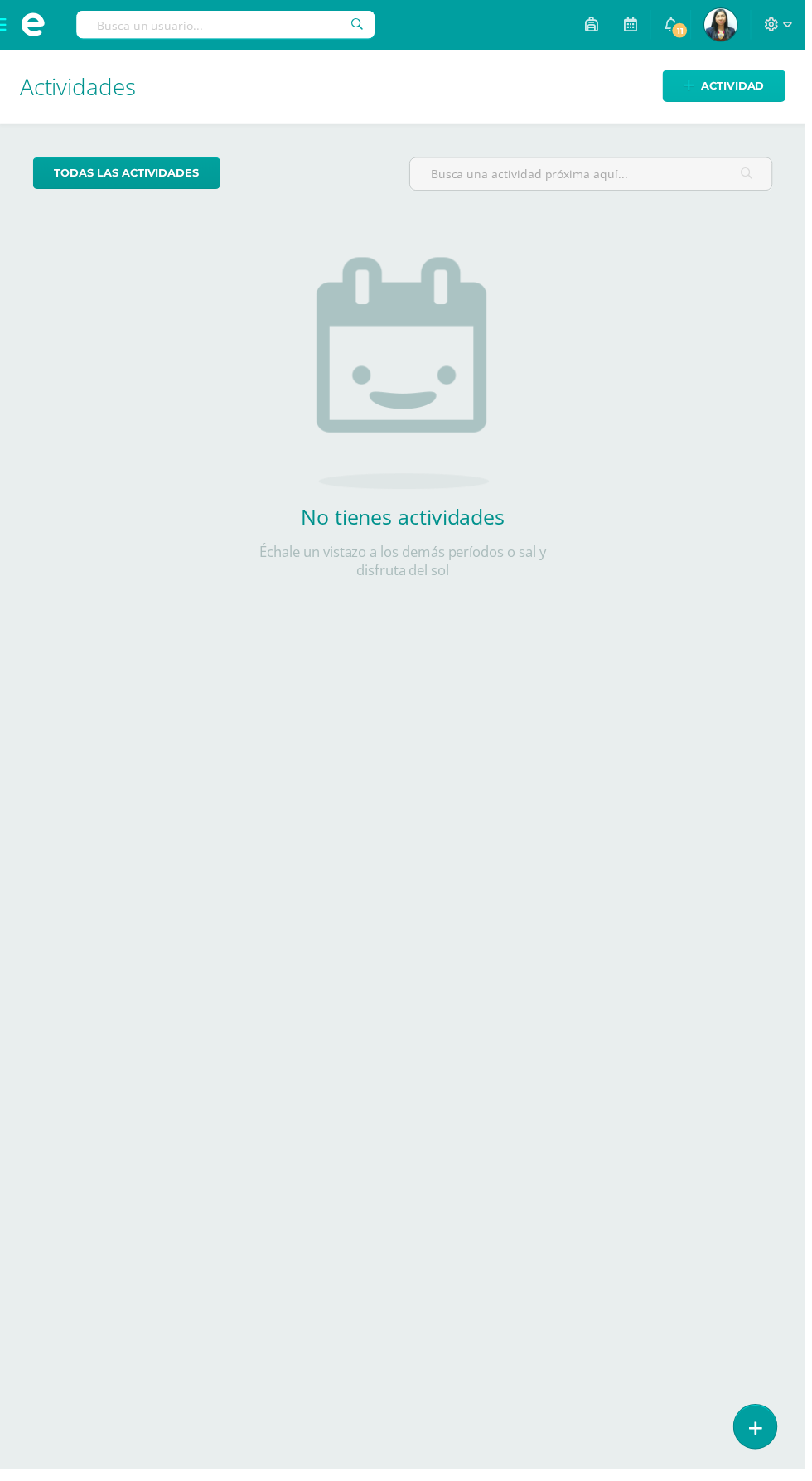
click at [731, 86] on span "Actividad" at bounding box center [738, 87] width 64 height 30
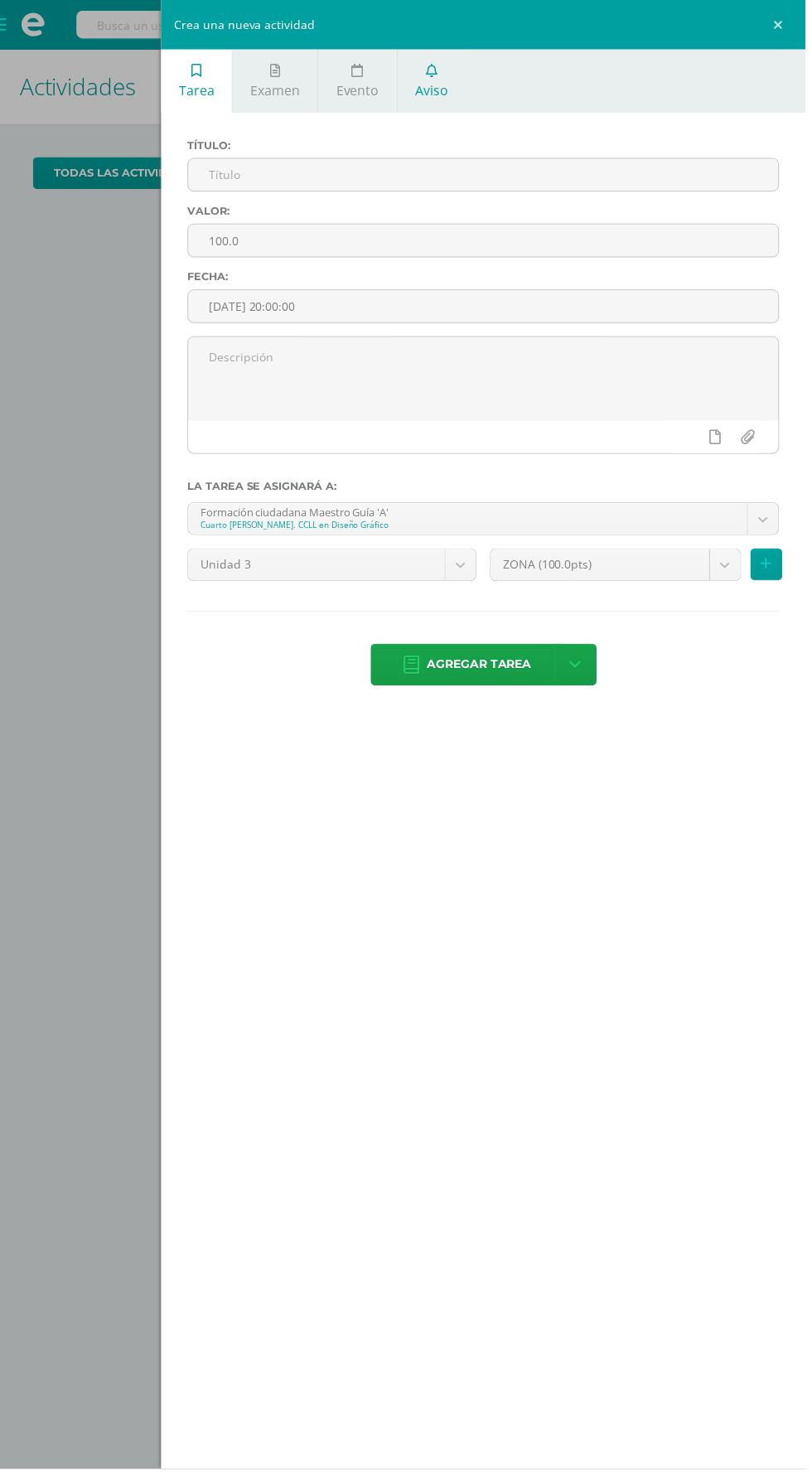
click at [448, 71] on link "Aviso" at bounding box center [435, 81] width 68 height 64
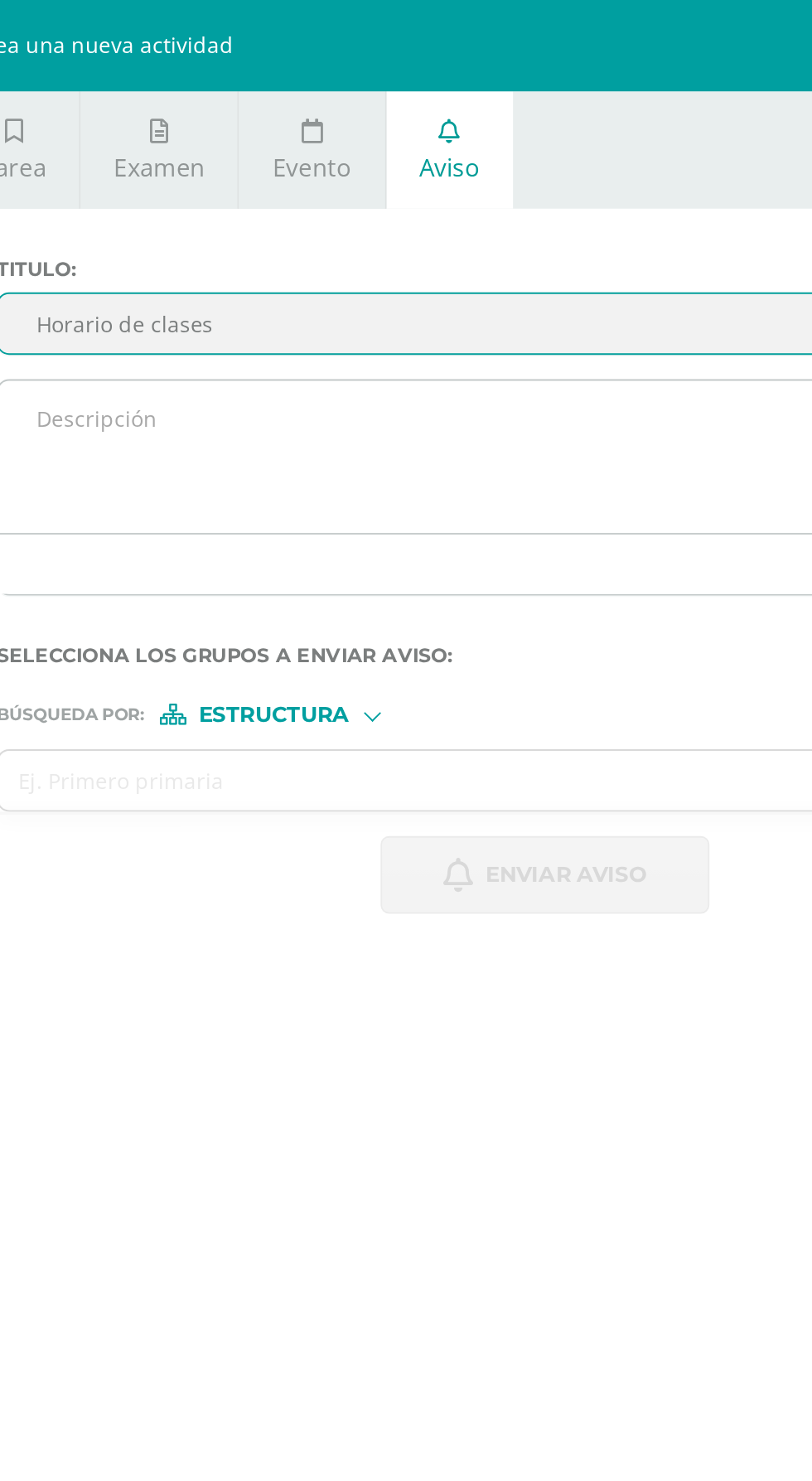
type input "Horario de clases"
click at [545, 248] on textarea at bounding box center [488, 248] width 595 height 83
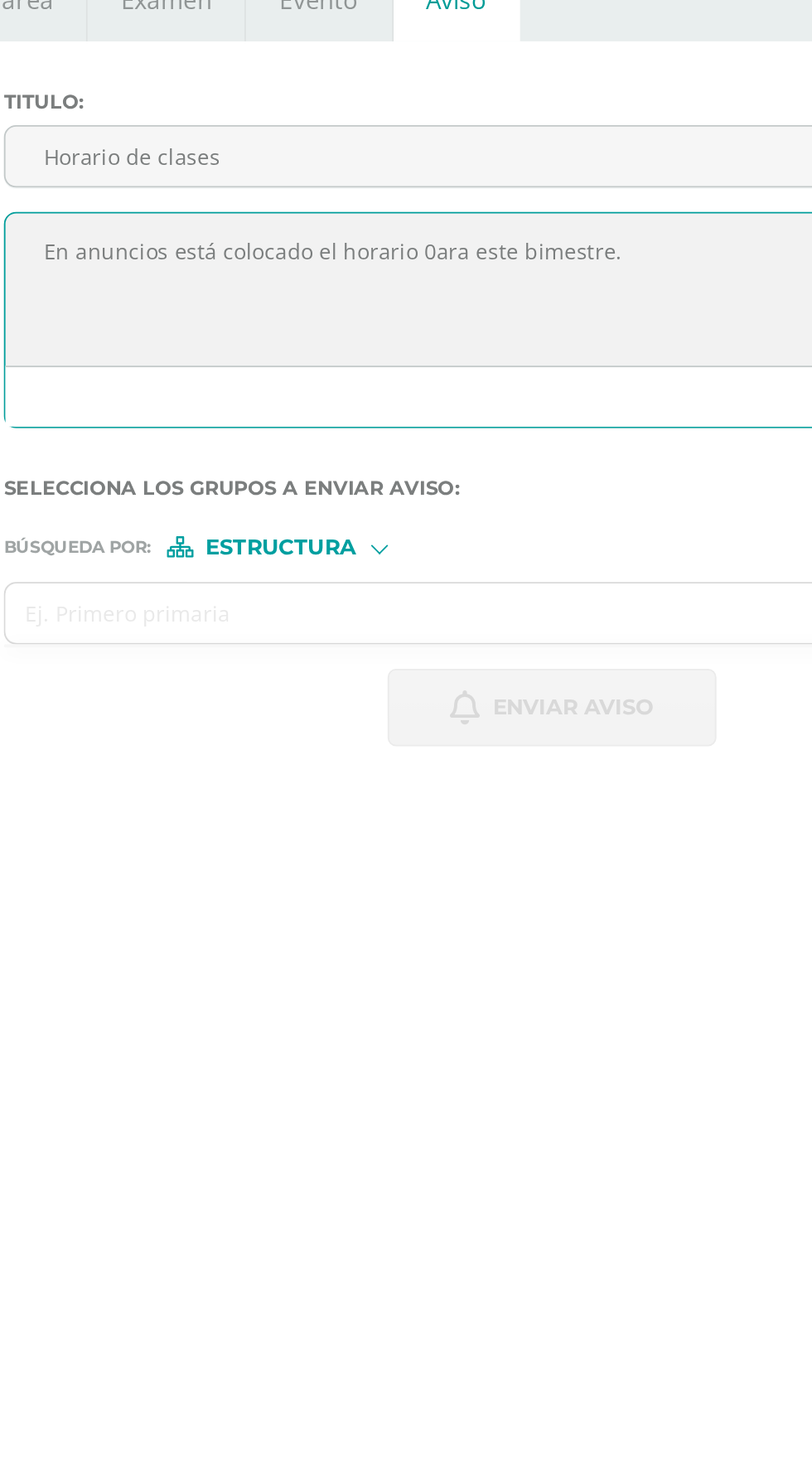
type textarea "En anuncios está colocado el horario 0ara este bimestre."
click at [364, 384] on span "Estructura" at bounding box center [340, 389] width 82 height 10
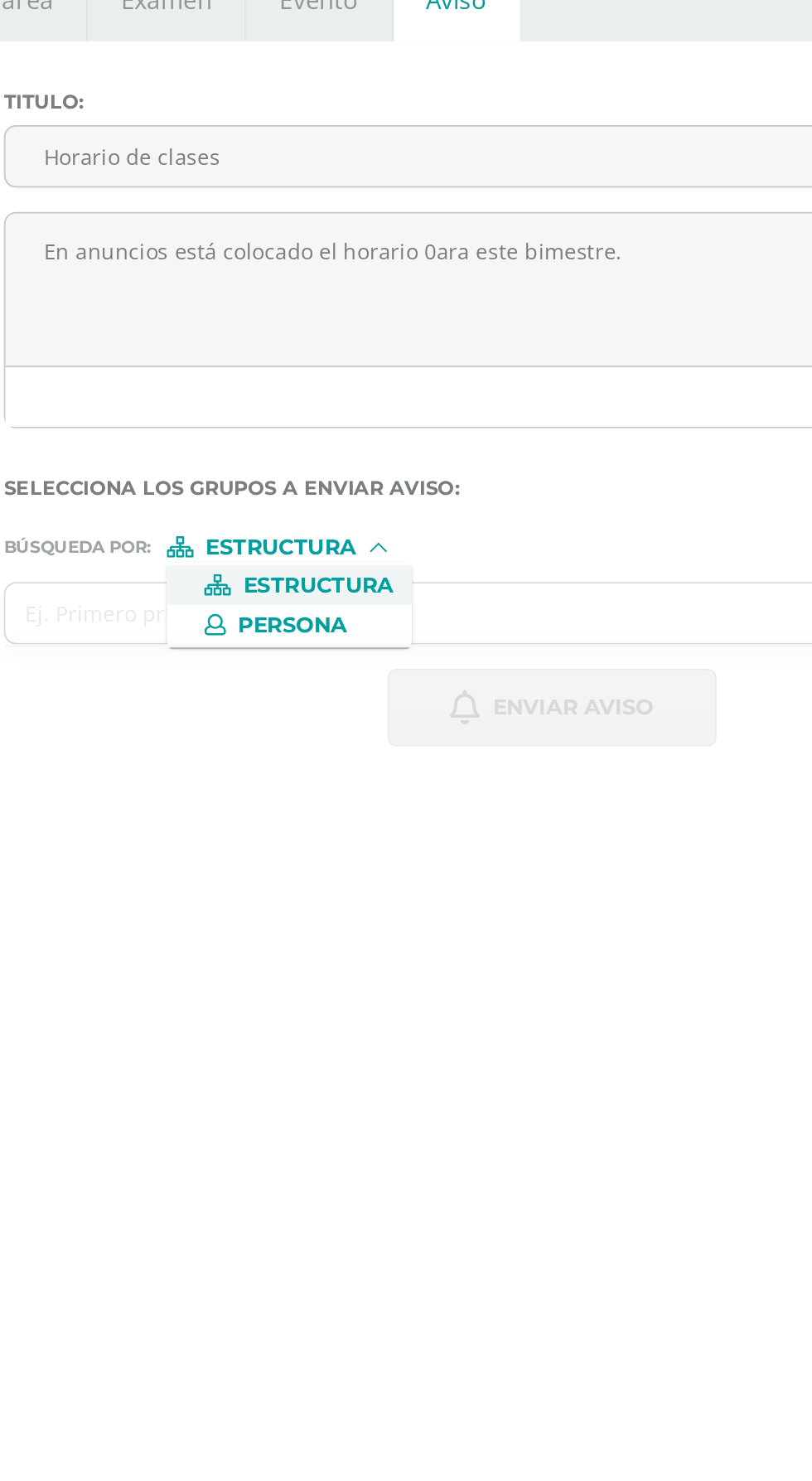
click at [391, 409] on span "Estructura" at bounding box center [359, 410] width 82 height 10
click at [467, 417] on input "text" at bounding box center [471, 425] width 562 height 32
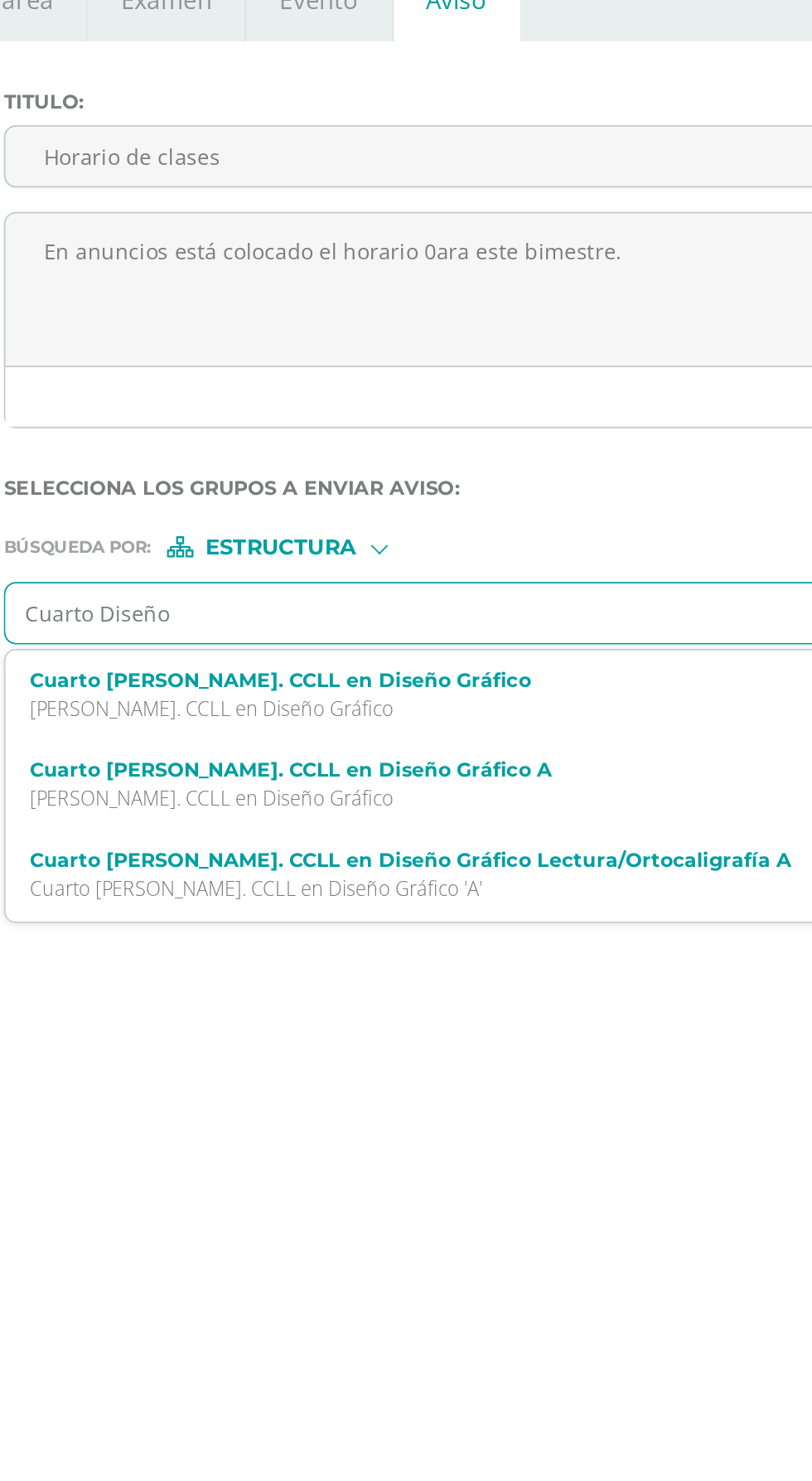
type input "Cuarto Diseño"
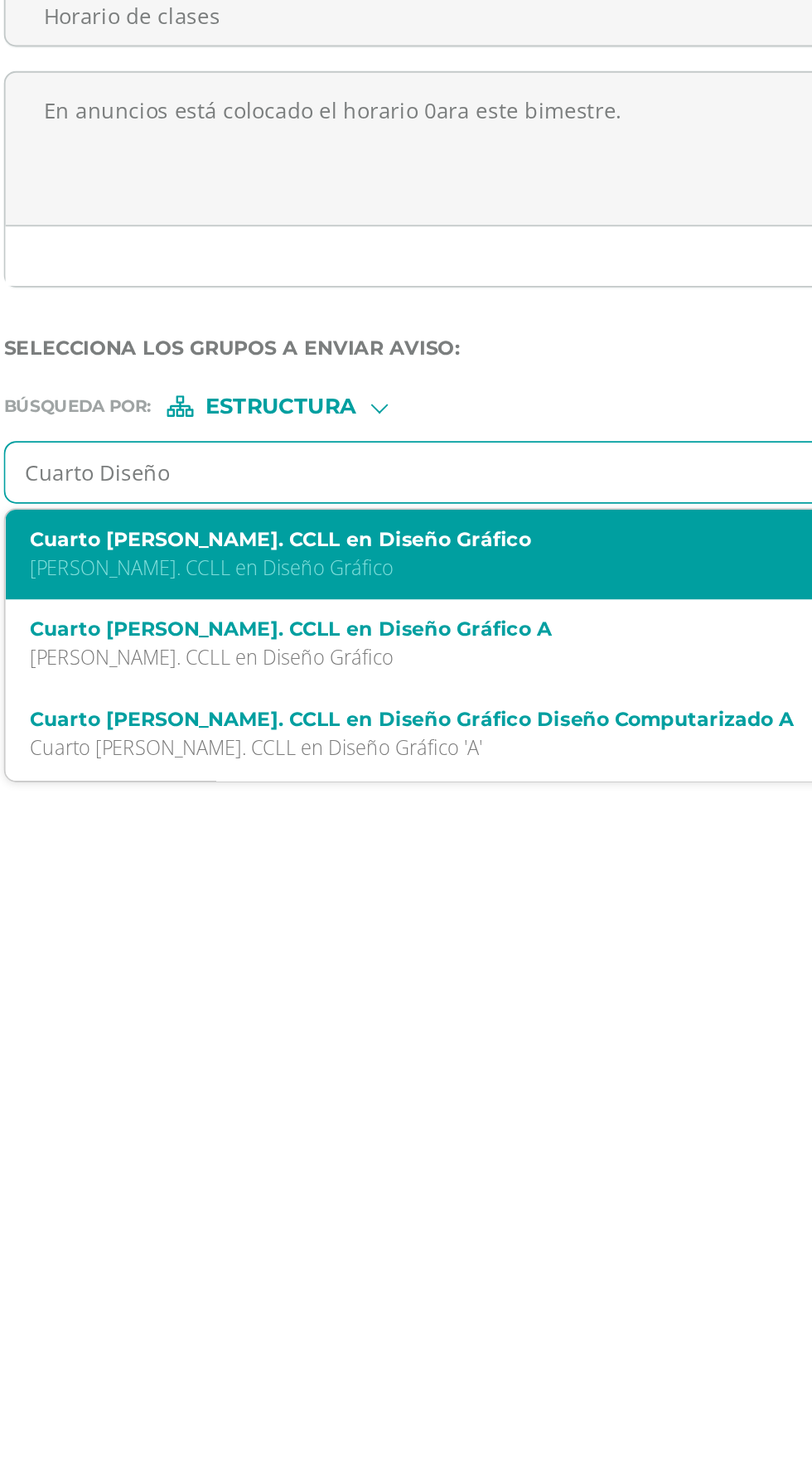
click at [459, 460] on label "Cuarto [PERSON_NAME]. CCLL en Diseño Gráfico" at bounding box center [474, 460] width 544 height 12
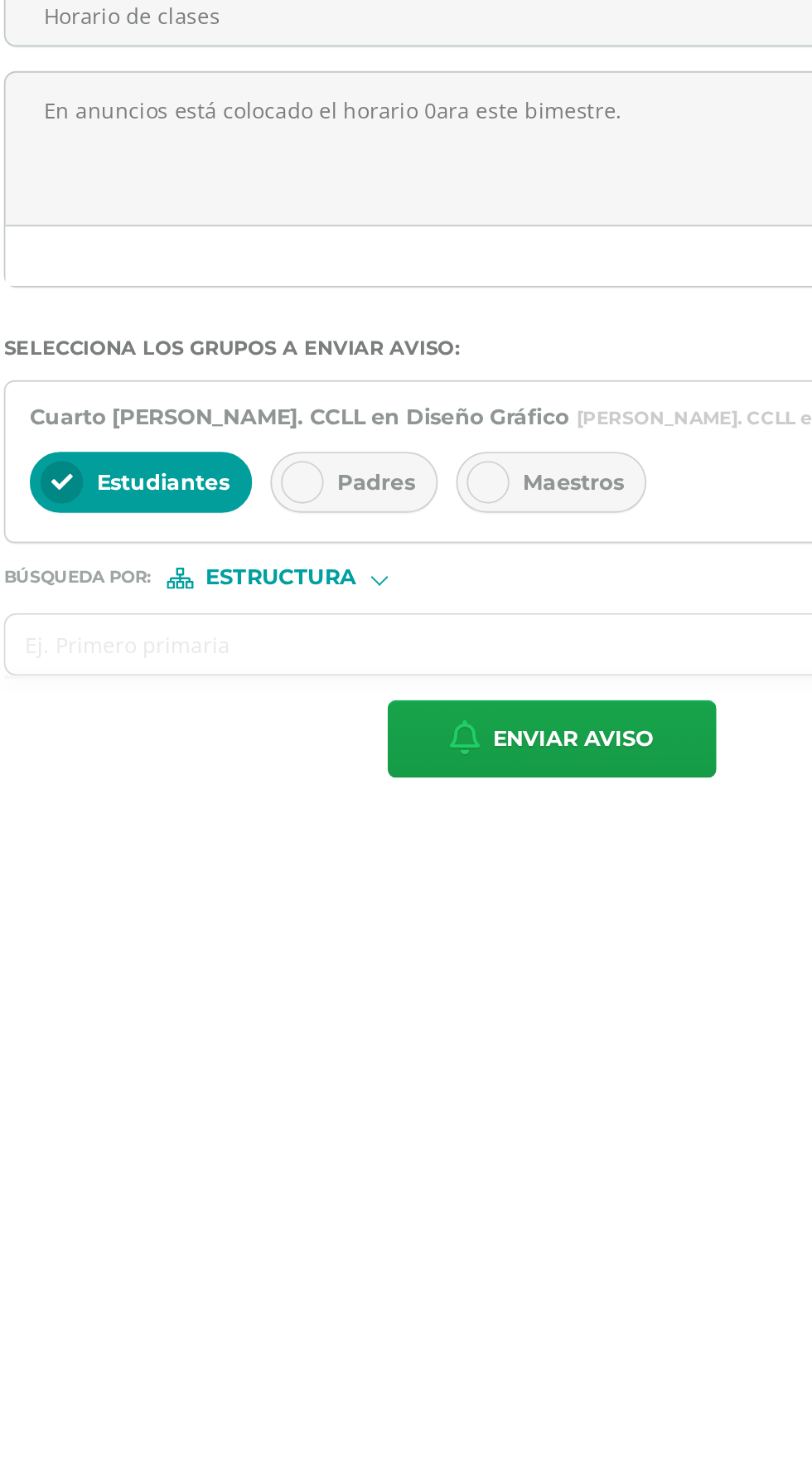
click at [357, 431] on icon at bounding box center [351, 430] width 11 height 11
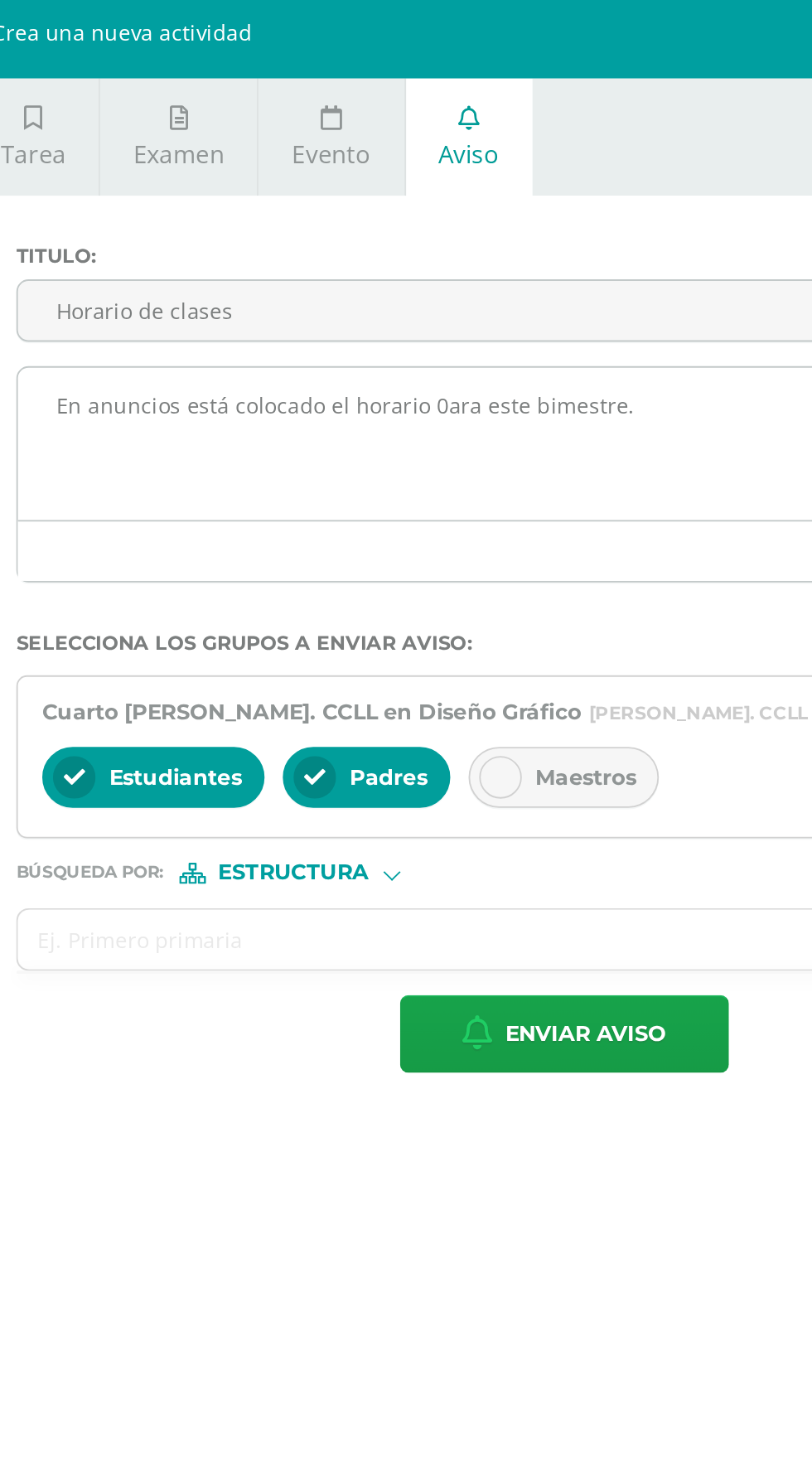
click at [558, 222] on textarea "En anuncios está colocado el horario 0ara este bimestre." at bounding box center [488, 248] width 595 height 83
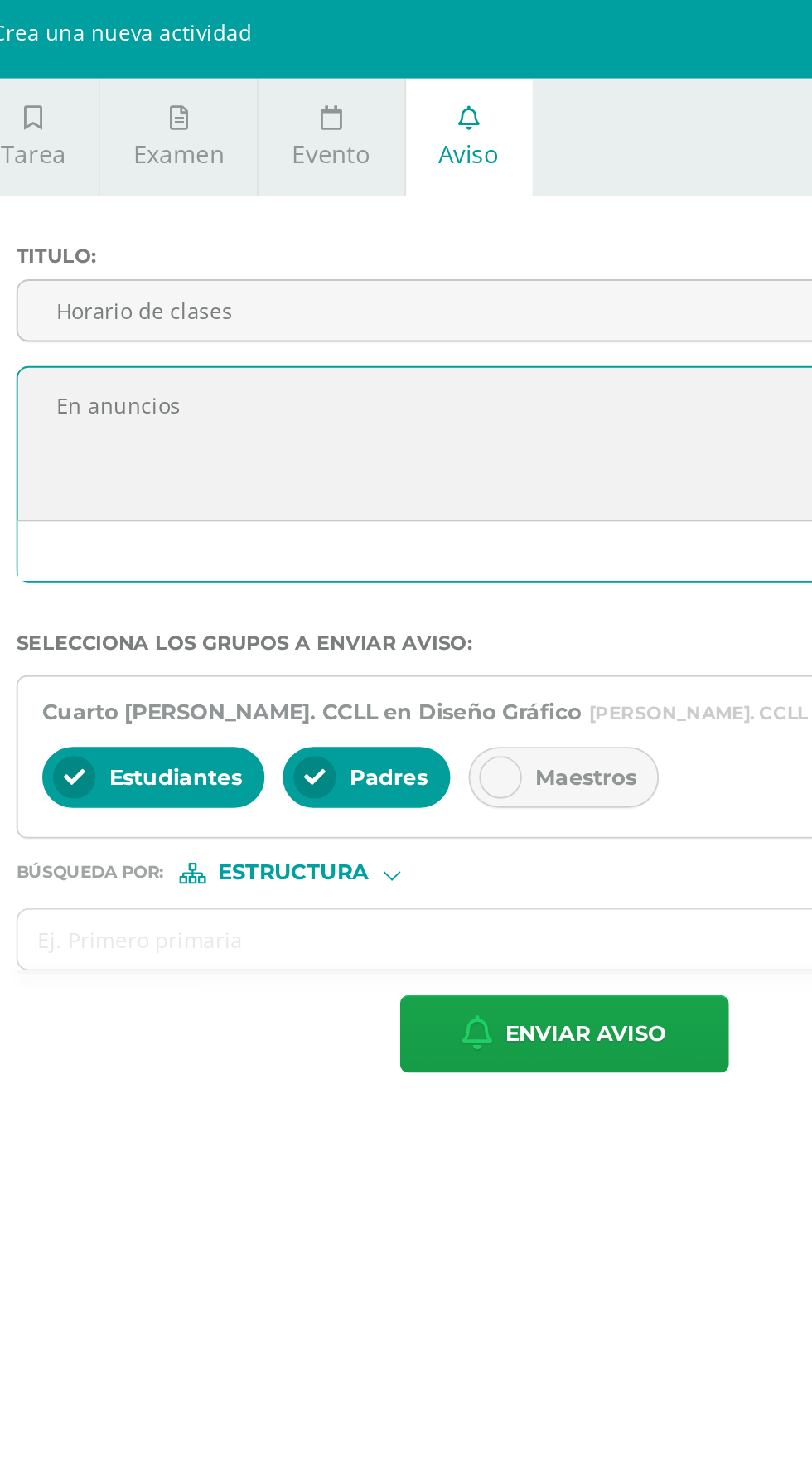
type textarea "En"
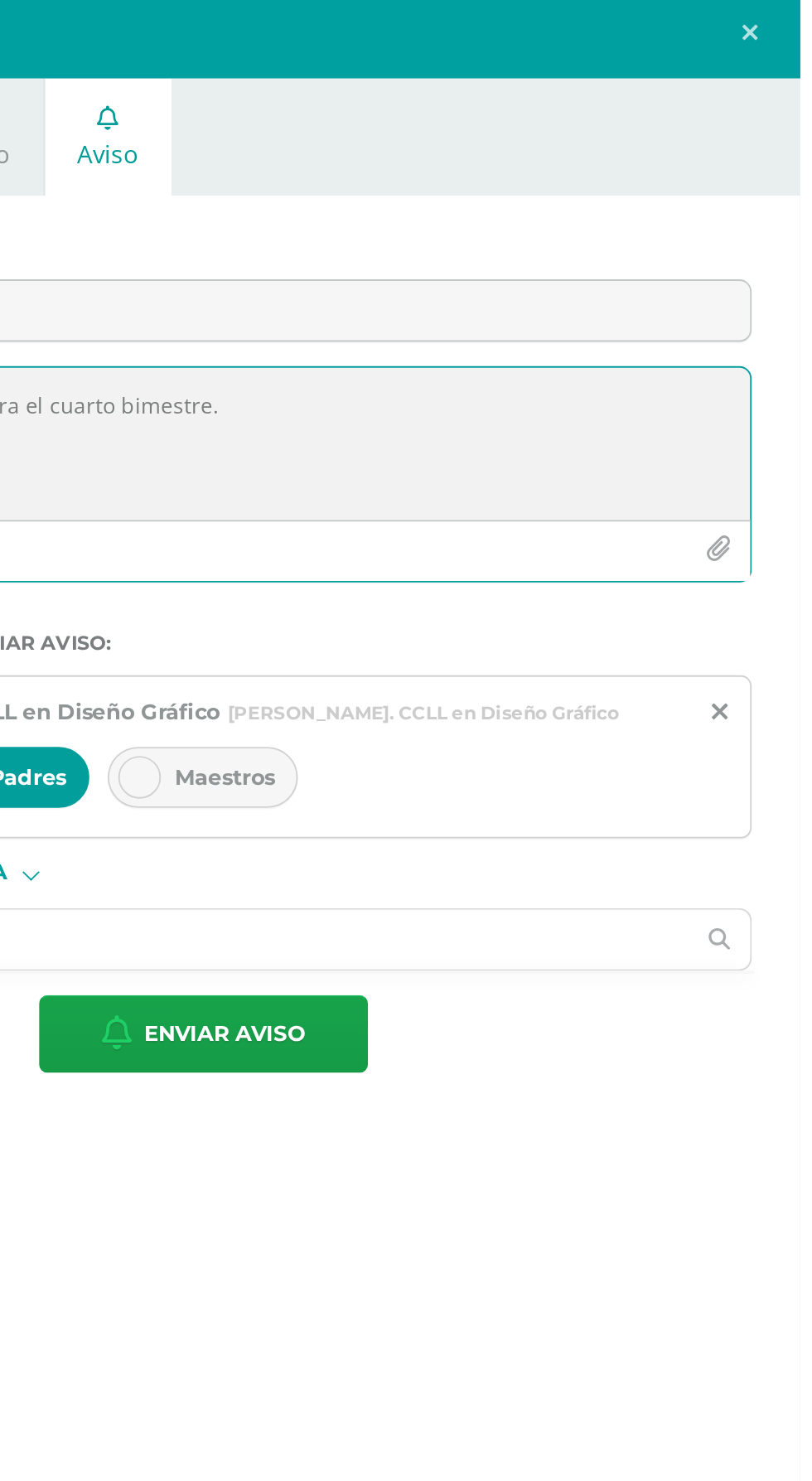
type textarea "[PERSON_NAME] de clases para el cuarto bimestre."
click at [775, 302] on icon "button" at bounding box center [767, 306] width 14 height 14
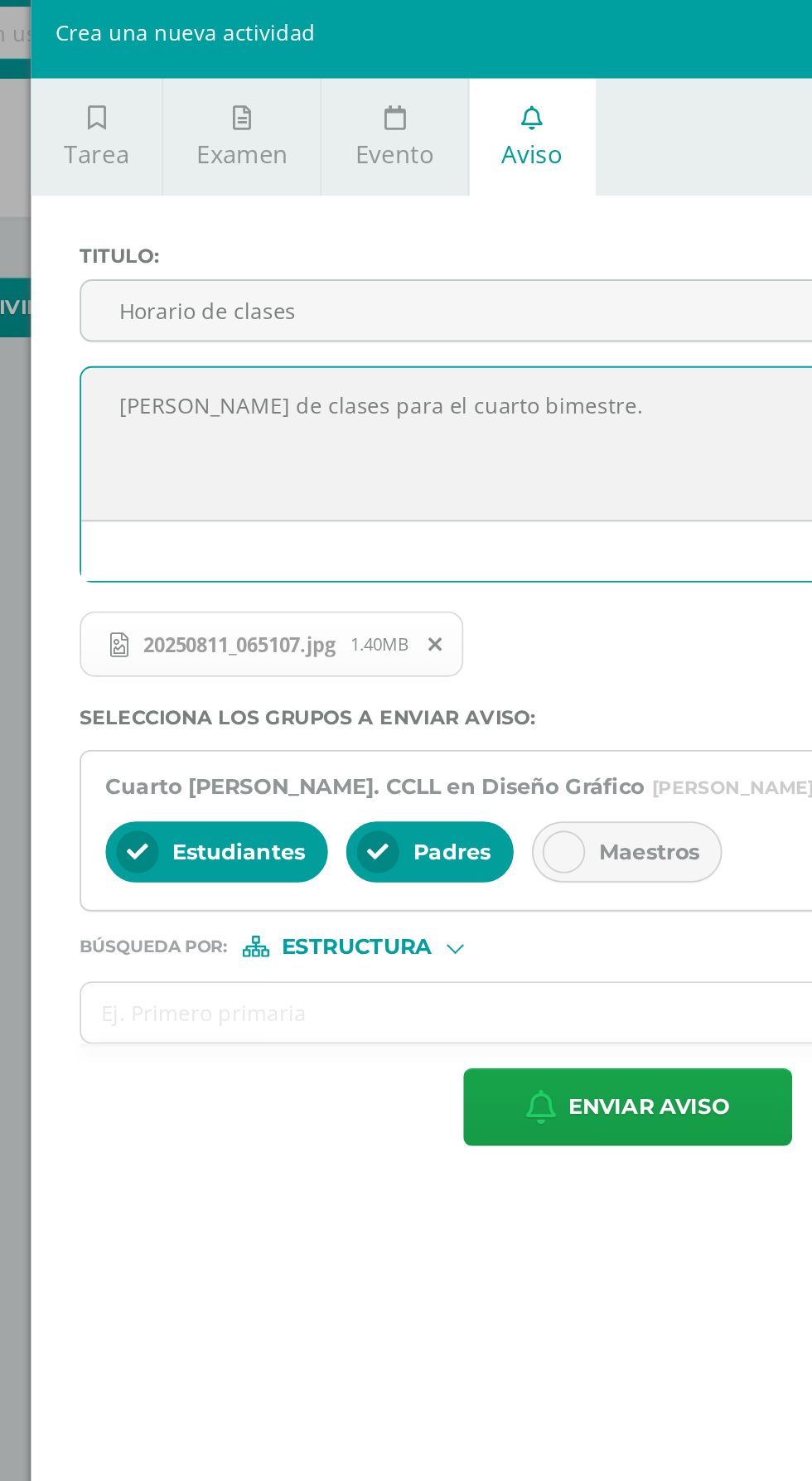
click at [351, 467] on icon at bounding box center [351, 471] width 11 height 11
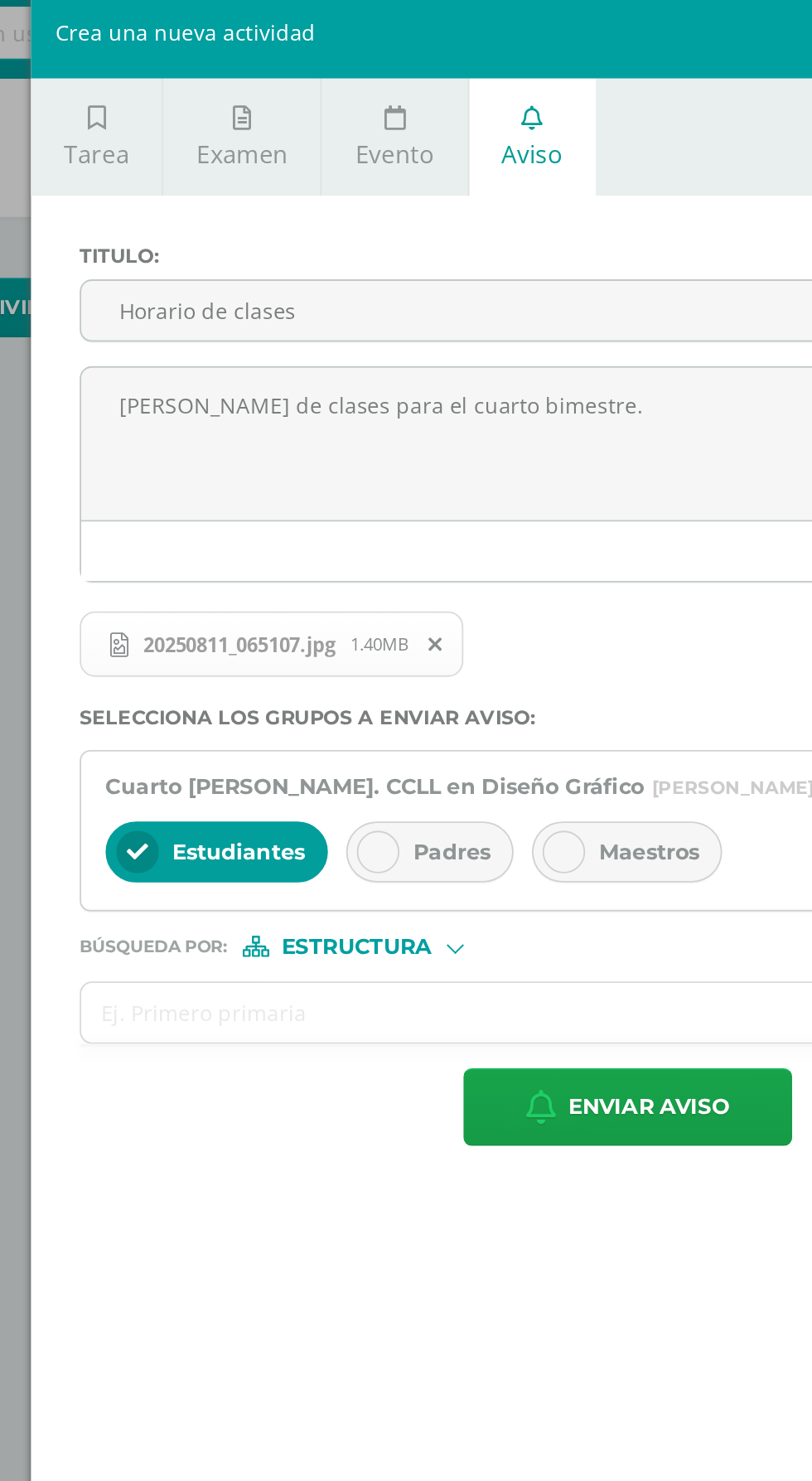
click at [368, 460] on div "Padres" at bounding box center [379, 471] width 91 height 33
click at [363, 457] on div "Padres" at bounding box center [379, 471] width 91 height 33
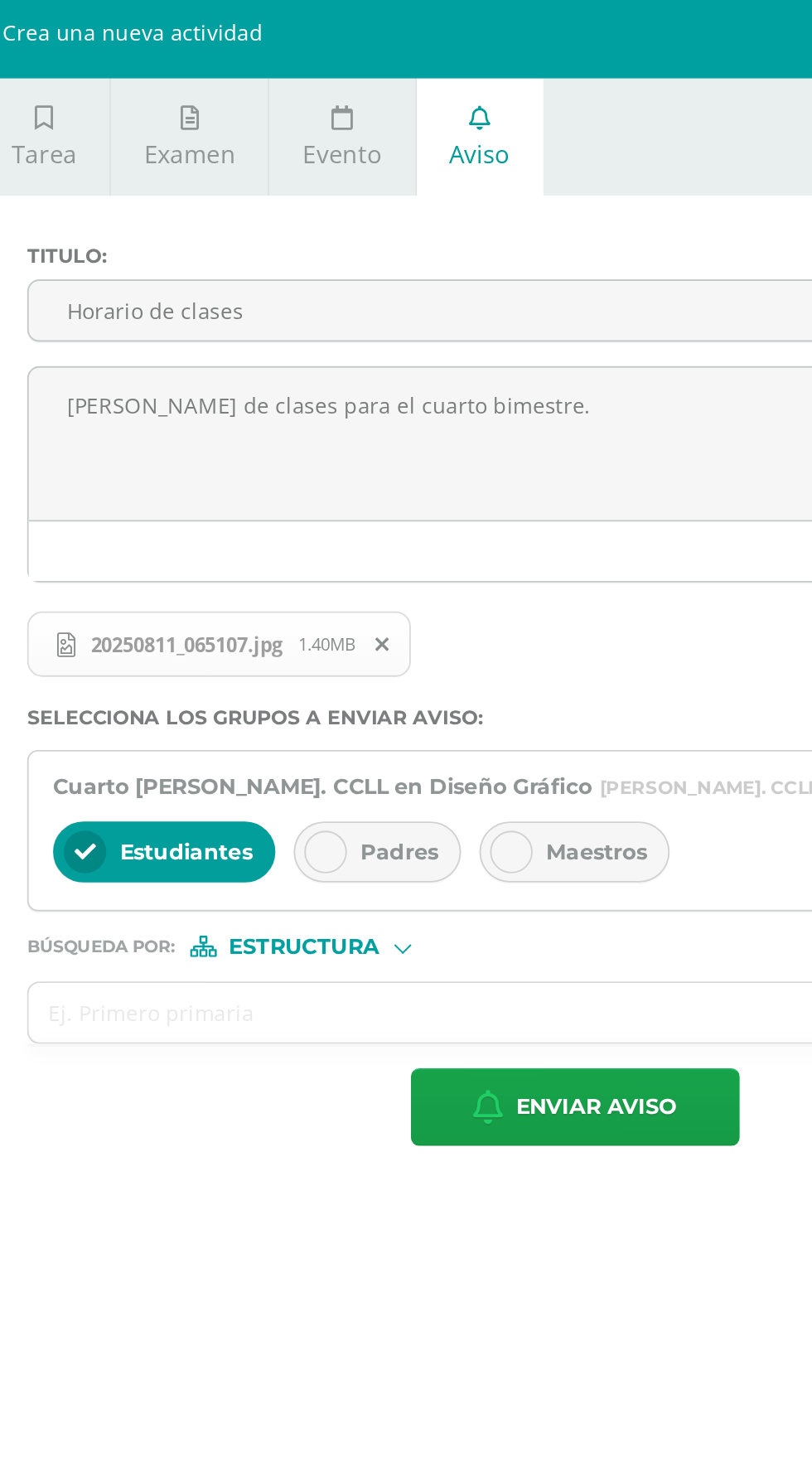
click at [386, 358] on icon at bounding box center [382, 358] width 8 height 11
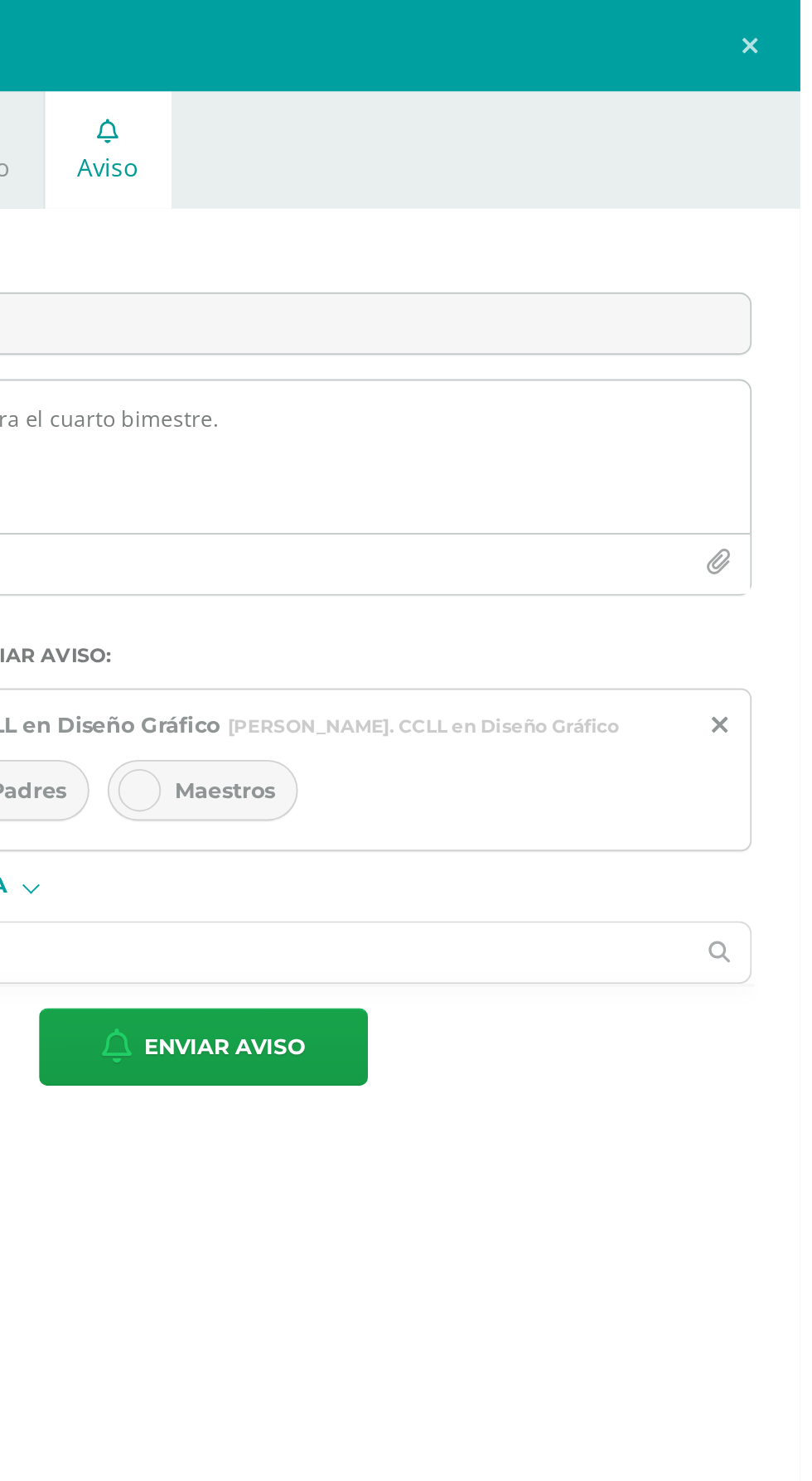
click at [771, 300] on icon "button" at bounding box center [767, 306] width 14 height 14
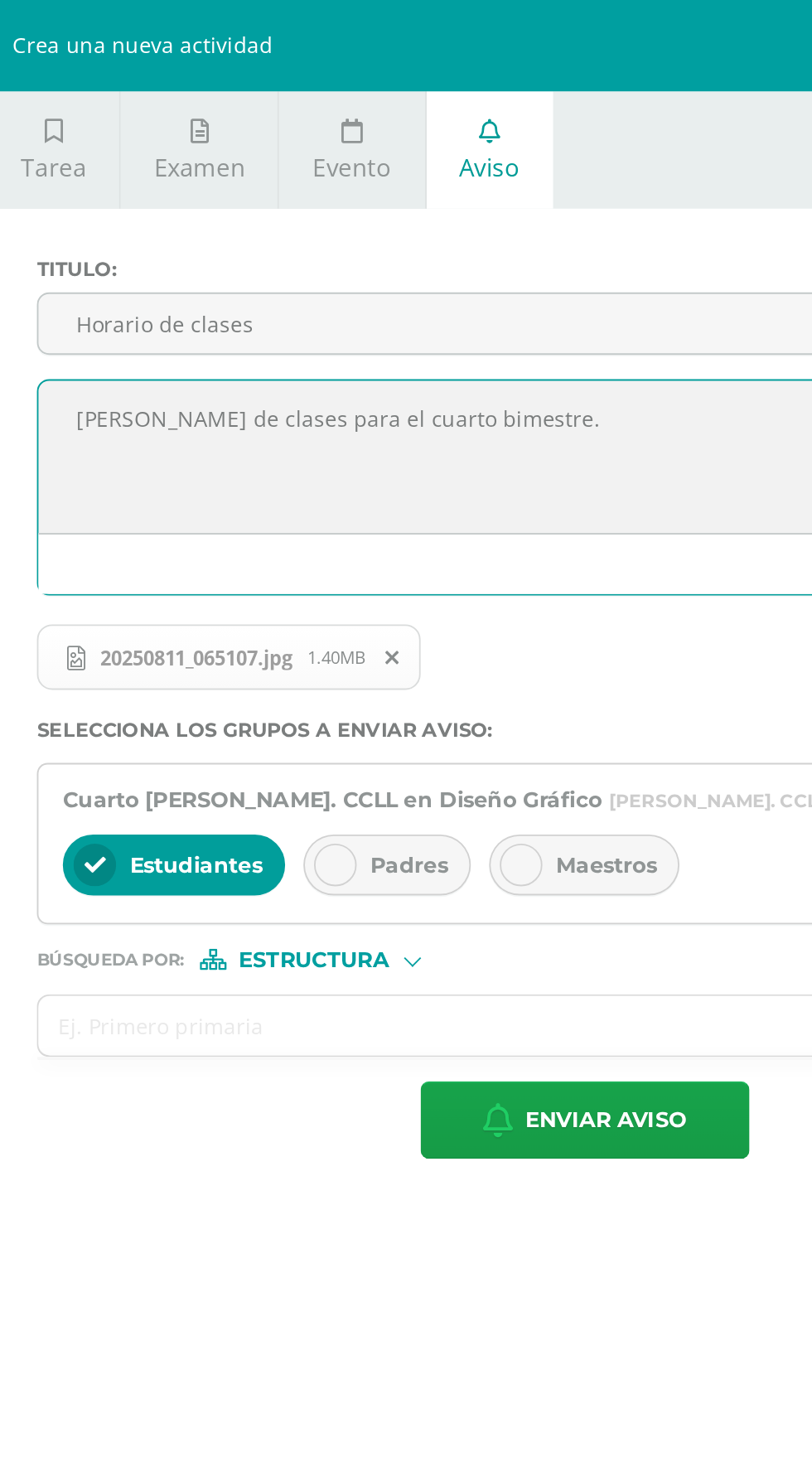
click at [386, 356] on icon at bounding box center [382, 358] width 8 height 11
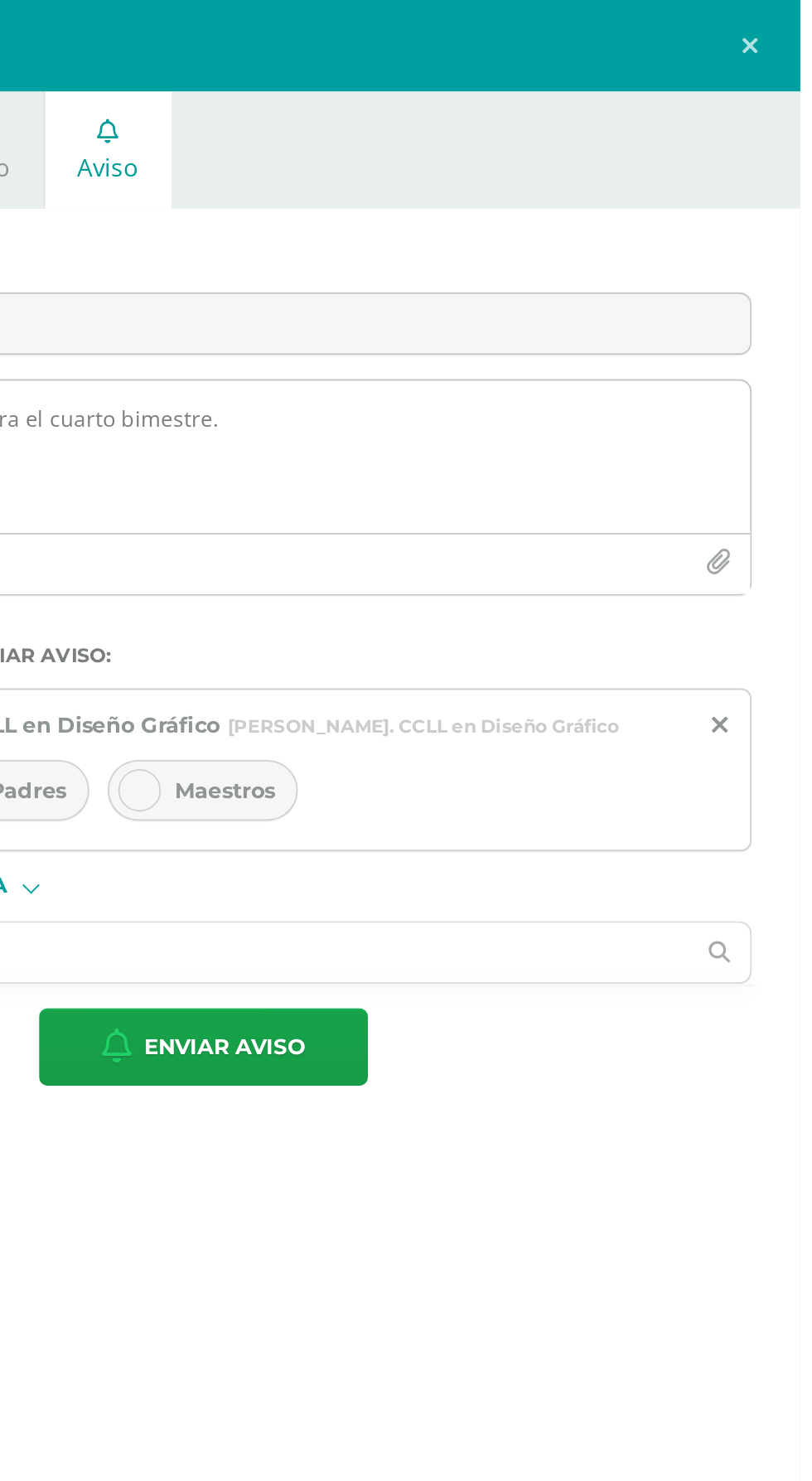
click at [775, 304] on icon "button" at bounding box center [767, 306] width 14 height 14
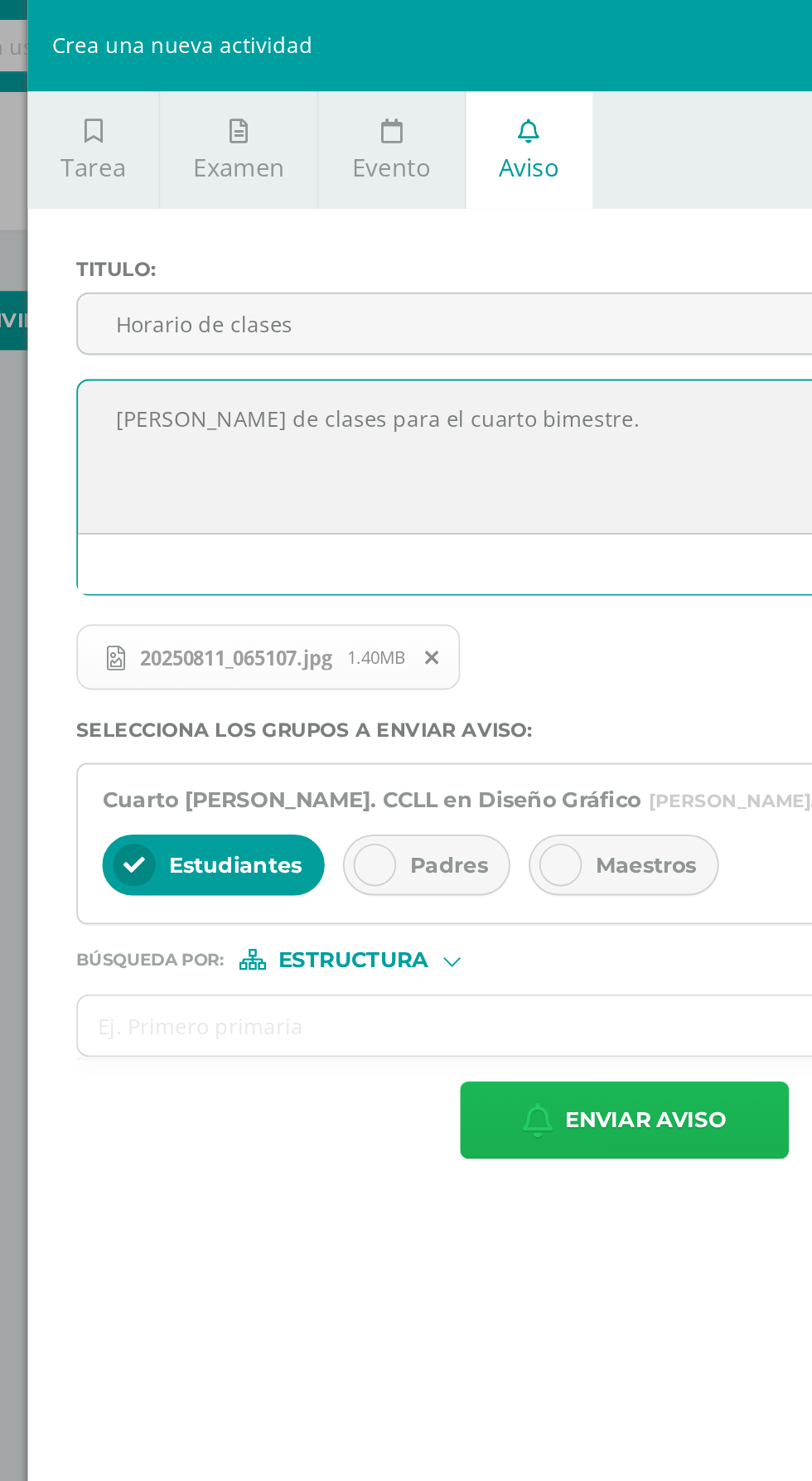
click at [493, 598] on span "Enviar aviso" at bounding box center [498, 610] width 87 height 41
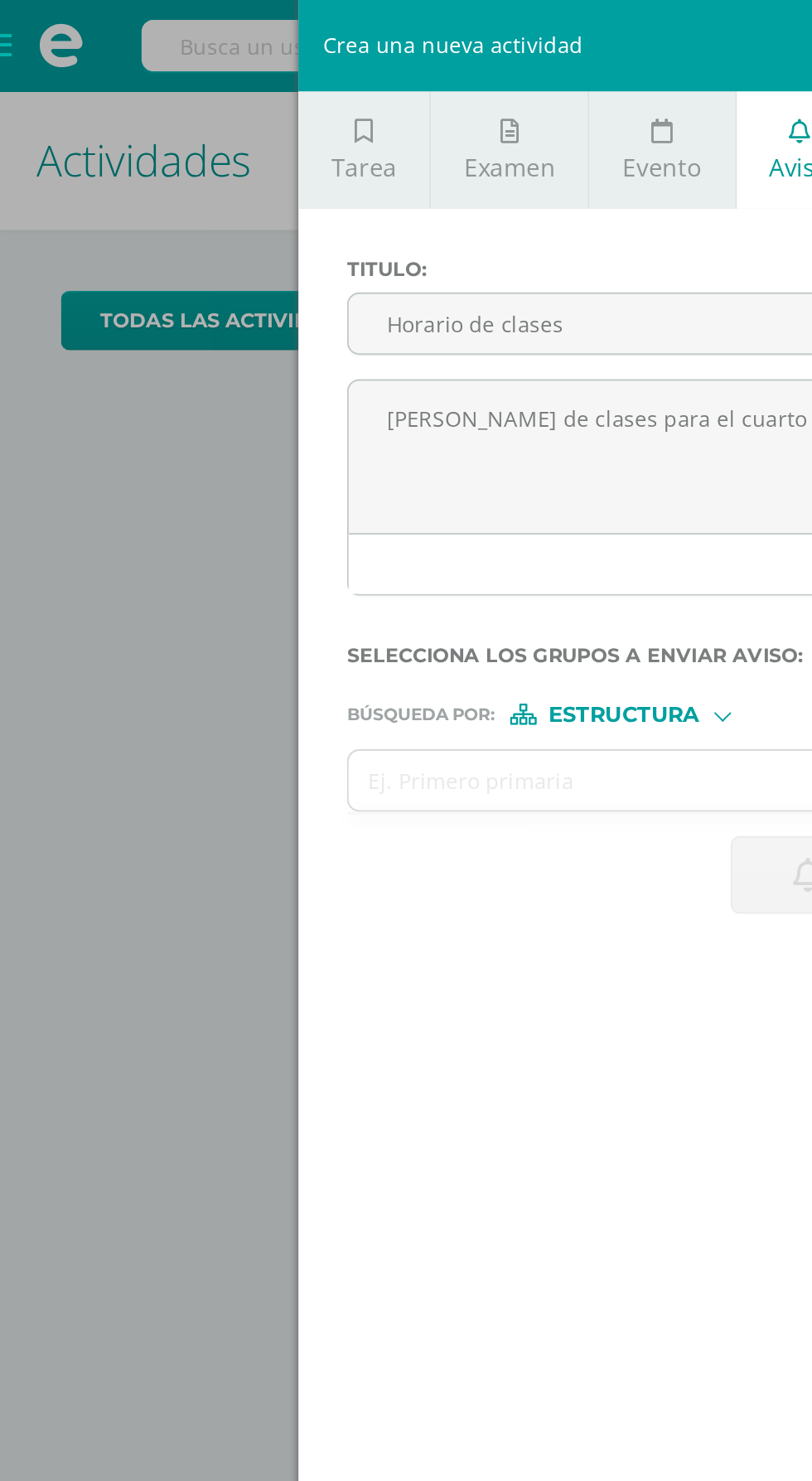
click at [77, 425] on div "Crea una nueva actividad Tarea Examen Evento Aviso Título: Valor: 100.0 Fecha: …" at bounding box center [406, 740] width 812 height 1481
